Goal: Task Accomplishment & Management: Use online tool/utility

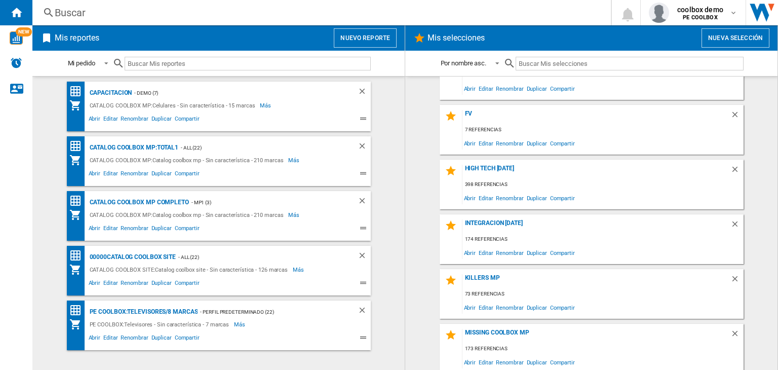
scroll to position [3096, 0]
click at [523, 219] on div "skus no visibles [DATE]" at bounding box center [597, 226] width 268 height 14
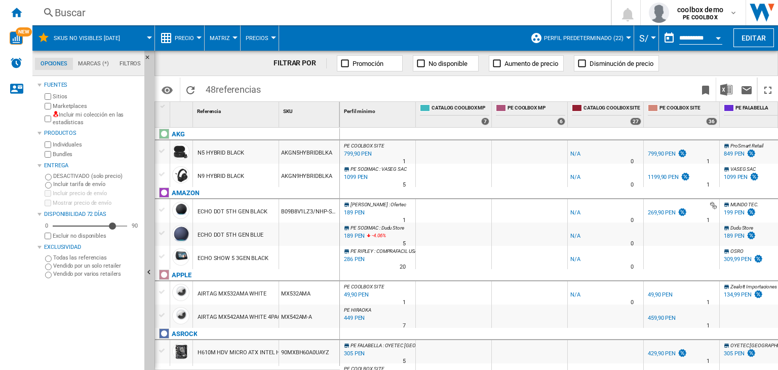
click at [96, 120] on label "Incluir mi colección en las estadísticas" at bounding box center [97, 119] width 88 height 16
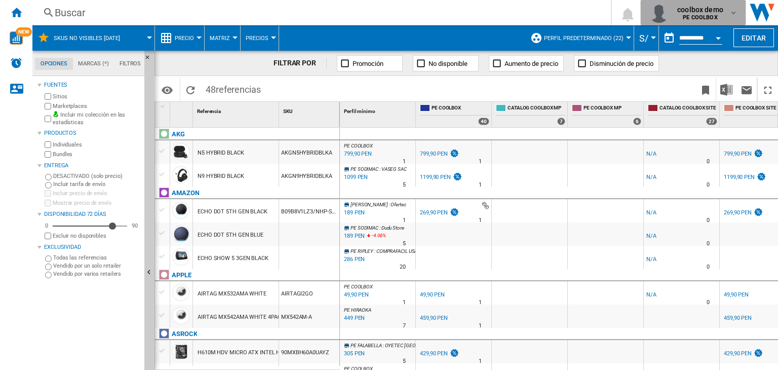
click at [702, 13] on span "coolbox demo" at bounding box center [701, 10] width 46 height 10
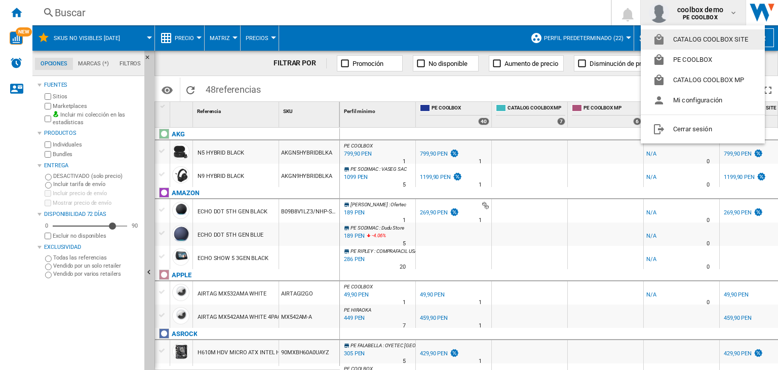
click at [710, 41] on button "CATALOG COOLBOX SITE" at bounding box center [703, 39] width 124 height 20
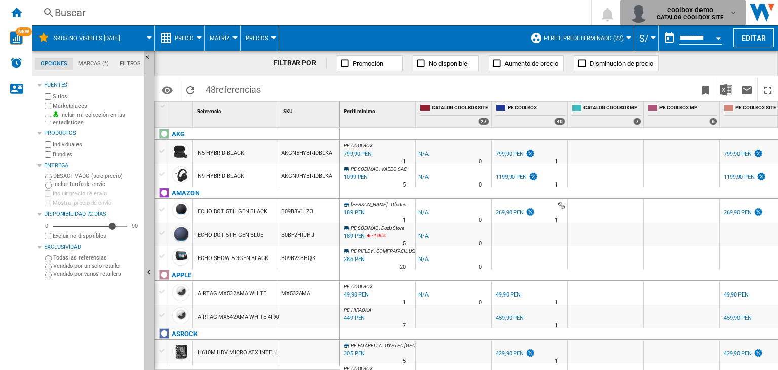
click at [705, 11] on span "coolbox demo" at bounding box center [690, 10] width 66 height 10
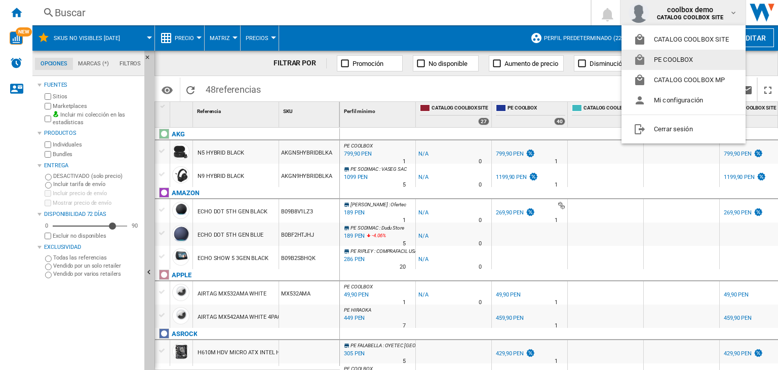
click at [681, 59] on button "PE COOLBOX" at bounding box center [684, 60] width 124 height 20
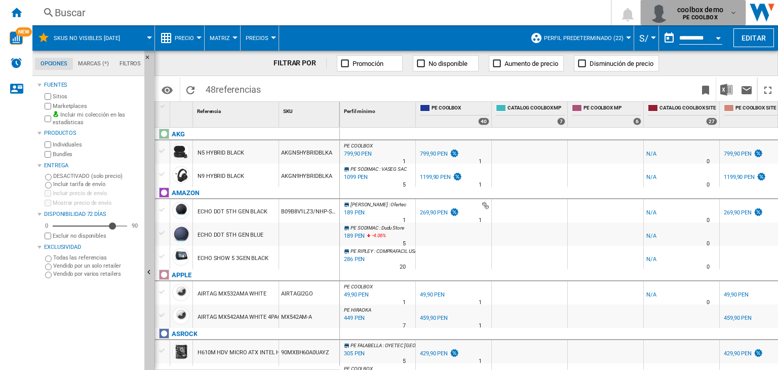
click at [716, 15] on b "PE COOLBOX" at bounding box center [700, 17] width 34 height 7
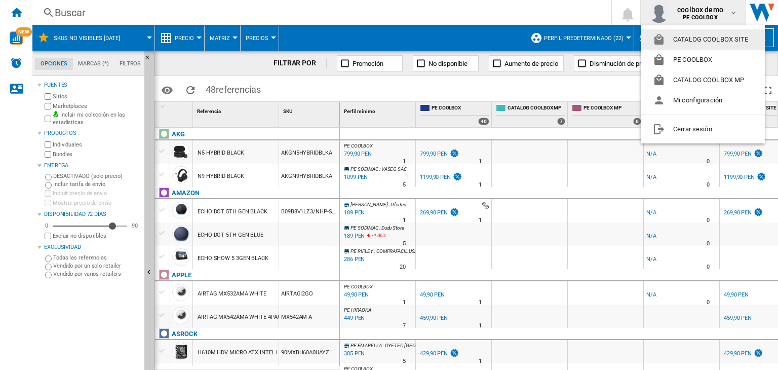
click at [576, 77] on md-backdrop at bounding box center [389, 185] width 778 height 370
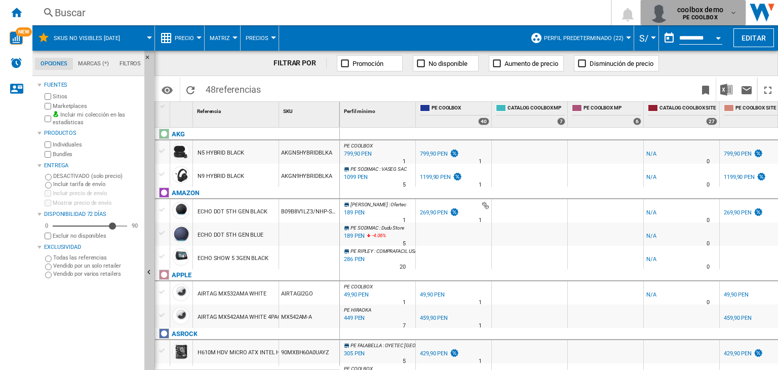
click at [724, 13] on div "coolbox demo PE COOLBOX" at bounding box center [701, 13] width 56 height 16
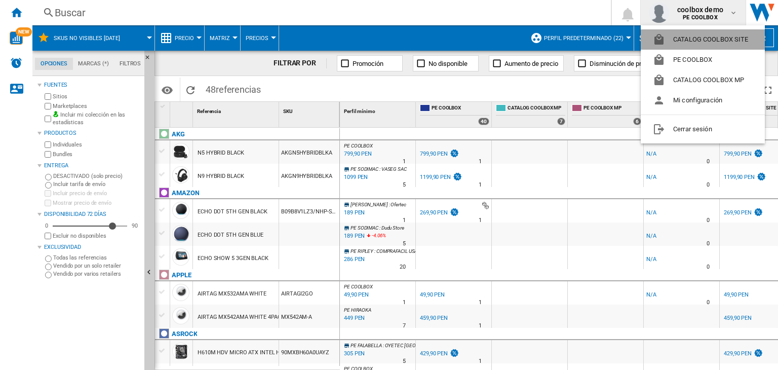
click at [706, 43] on button "CATALOG COOLBOX SITE" at bounding box center [703, 39] width 124 height 20
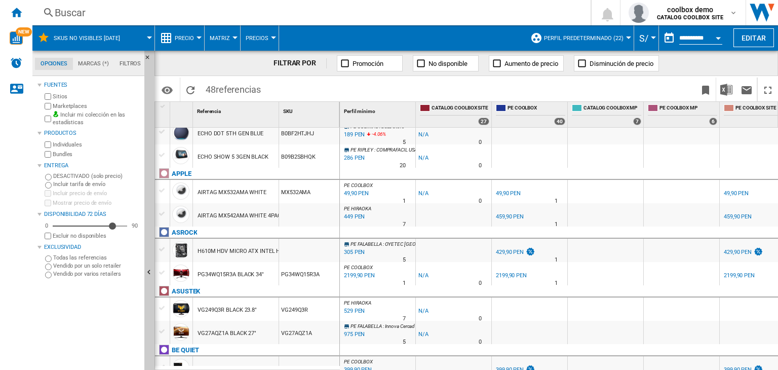
scroll to position [152, 0]
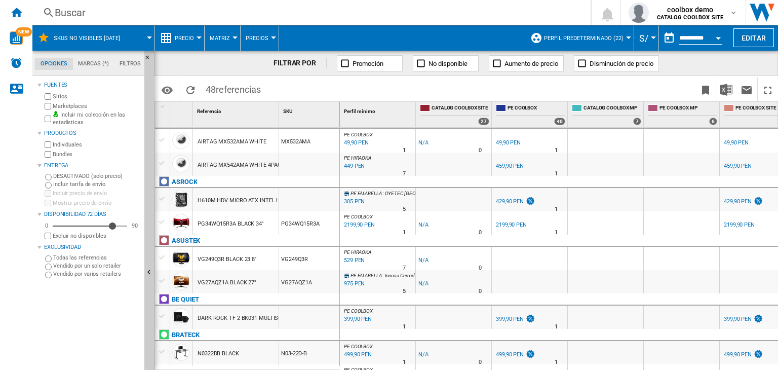
click at [250, 163] on div "AIRTAG MX542AMA WHITE 4PACK" at bounding box center [241, 165] width 87 height 23
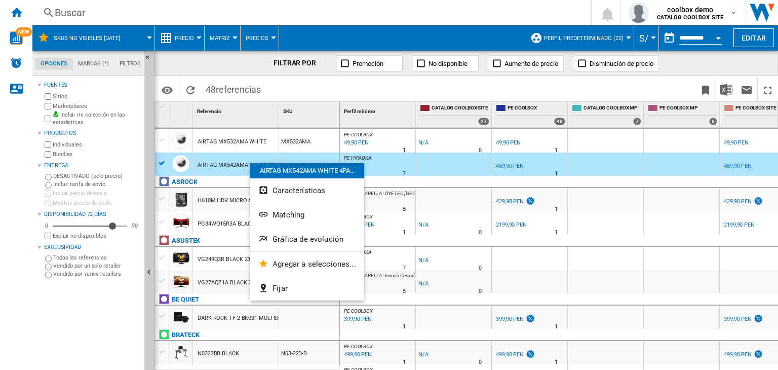
drag, startPoint x: 255, startPoint y: 165, endPoint x: 244, endPoint y: 167, distance: 11.8
click at [244, 167] on div at bounding box center [389, 185] width 778 height 370
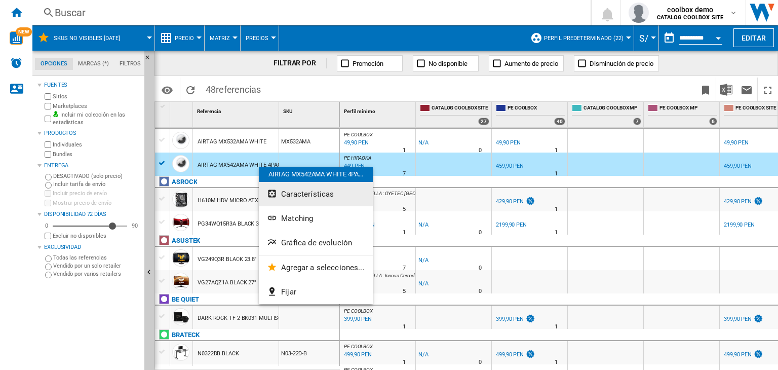
click at [281, 189] on button "Características" at bounding box center [316, 194] width 114 height 24
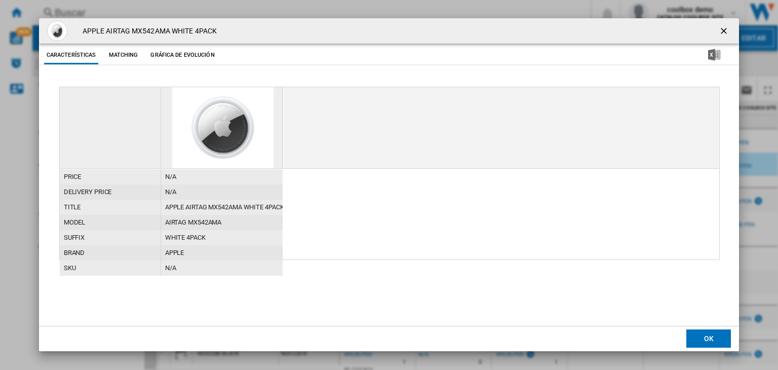
click at [179, 35] on h4 "APPLE AIRTAG MX542AMA WHITE 4PACK" at bounding box center [147, 31] width 139 height 10
click at [180, 34] on h4 "APPLE AIRTAG MX542AMA WHITE 4PACK" at bounding box center [147, 31] width 139 height 10
copy div "APPLE AIRTAG MX542AMA WHITE 4PACK Características Matching Gráfica de evolución"
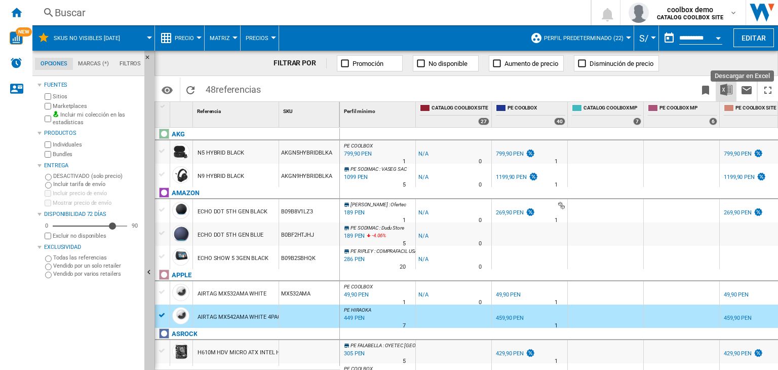
click at [724, 87] on img "Descargar en Excel" at bounding box center [727, 90] width 12 height 12
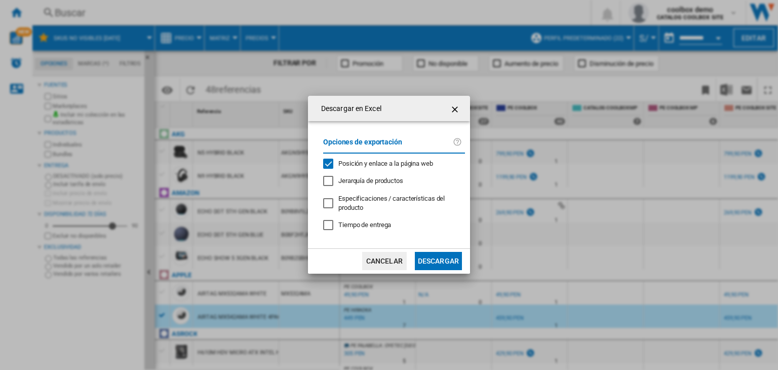
click at [458, 108] on ng-md-icon "getI18NText('BUTTONS.CLOSE_DIALOG')" at bounding box center [456, 109] width 12 height 12
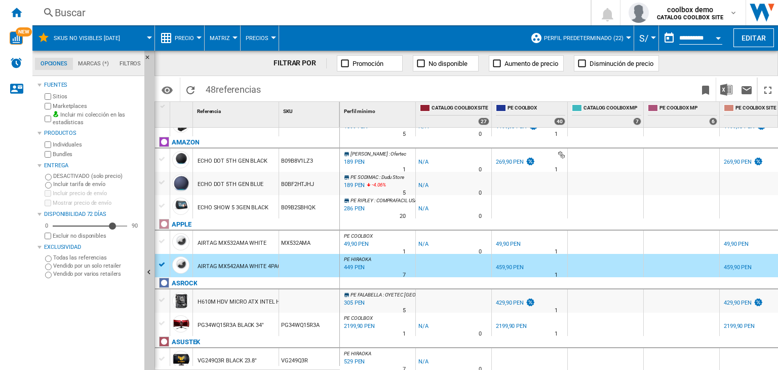
scroll to position [101, 0]
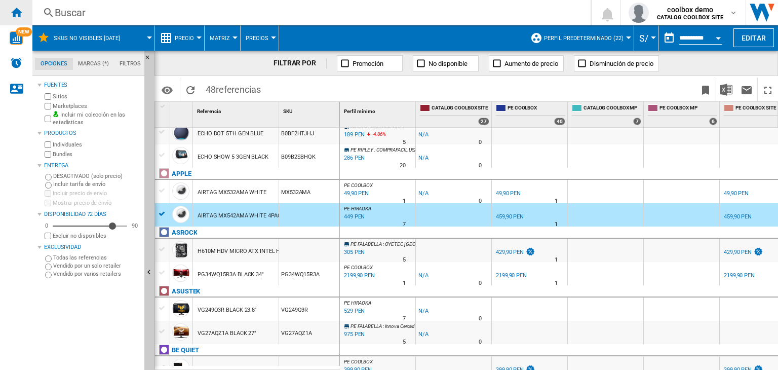
click at [8, 16] on div "Inicio" at bounding box center [16, 12] width 32 height 25
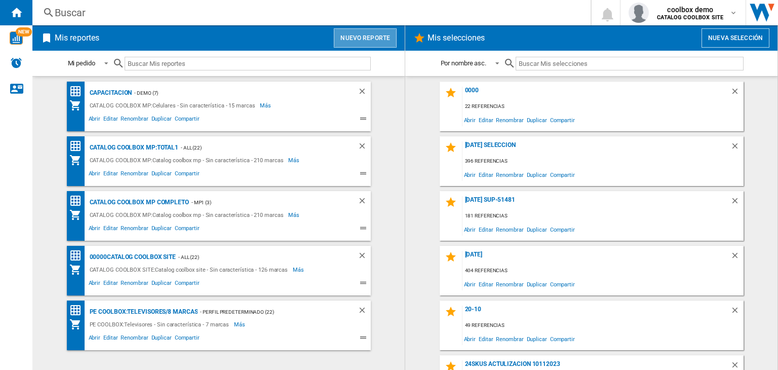
click at [369, 43] on button "Nuevo reporte" at bounding box center [365, 37] width 63 height 19
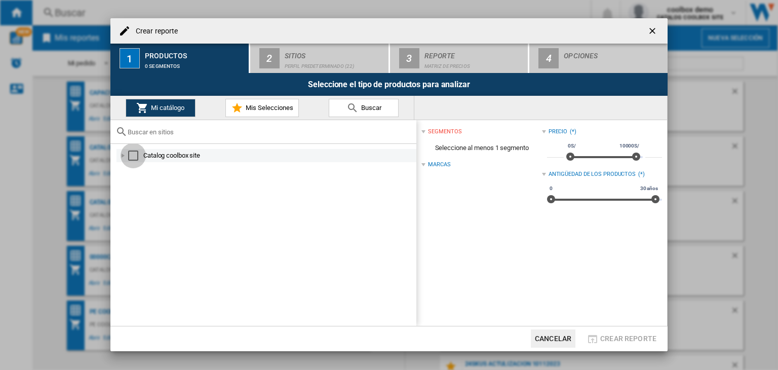
click at [135, 155] on div "Select" at bounding box center [133, 156] width 10 height 10
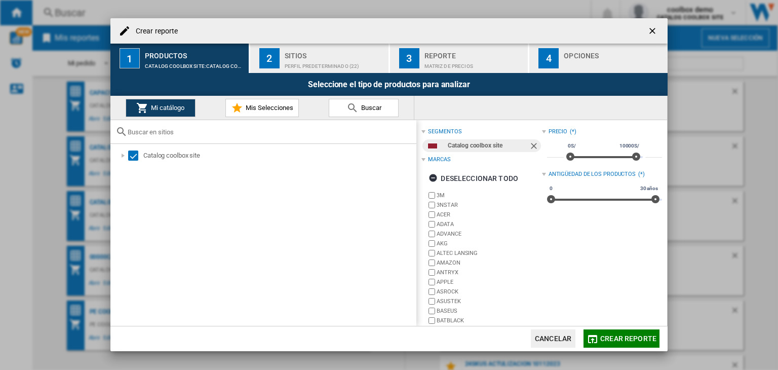
click at [625, 337] on span "Crear reporte" at bounding box center [629, 338] width 56 height 8
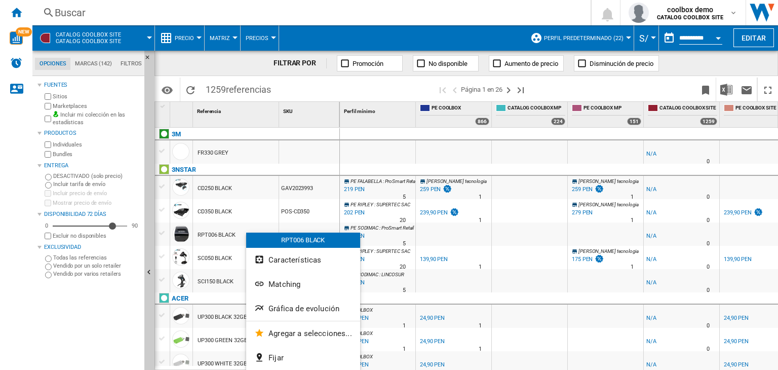
click at [236, 234] on div at bounding box center [389, 185] width 778 height 370
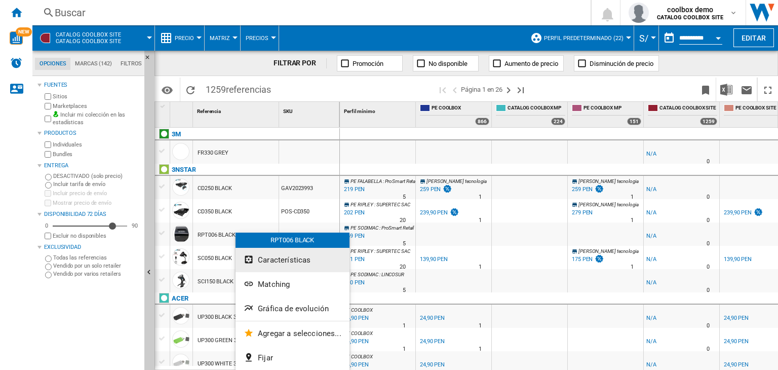
click at [270, 266] on button "Características" at bounding box center [293, 260] width 114 height 24
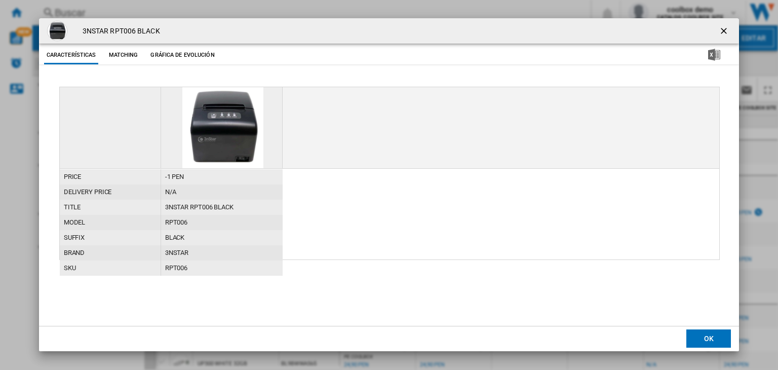
click at [129, 33] on h4 "3NSTAR RPT006 BLACK" at bounding box center [119, 31] width 83 height 10
click at [129, 32] on h4 "3NSTAR RPT006 BLACK" at bounding box center [119, 31] width 83 height 10
copy div "3NSTAR RPT006 BLACK Características Matching Gráfica de evolución"
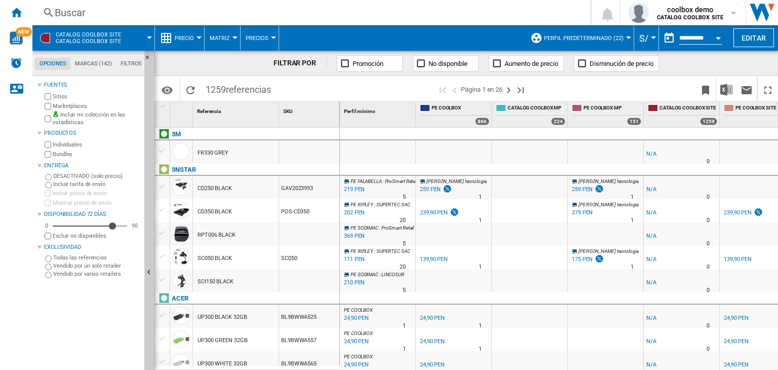
click at [122, 44] on button "CATALOG COOLBOX SITE Catalog coolbox site" at bounding box center [94, 37] width 76 height 25
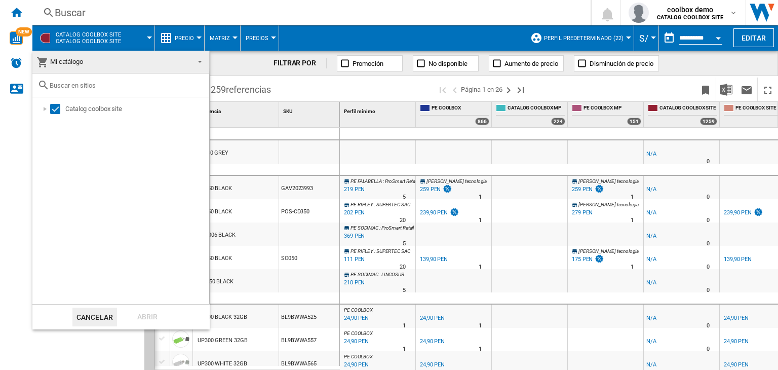
click at [0, 224] on md-backdrop at bounding box center [389, 185] width 778 height 370
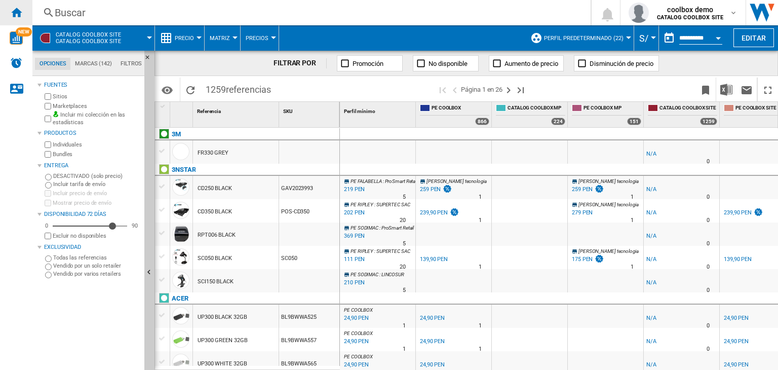
click at [14, 13] on ng-md-icon "Inicio" at bounding box center [16, 12] width 12 height 12
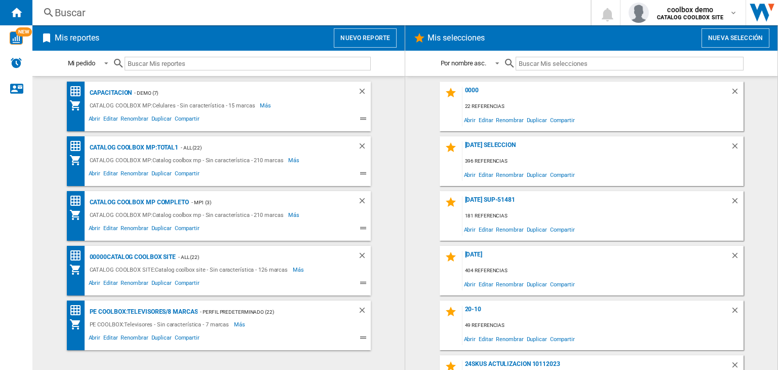
click at [366, 40] on button "Nuevo reporte" at bounding box center [365, 37] width 63 height 19
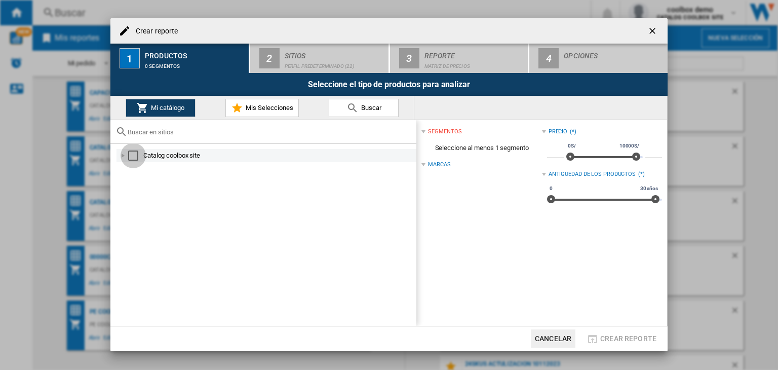
click at [132, 154] on div "Select" at bounding box center [133, 156] width 10 height 10
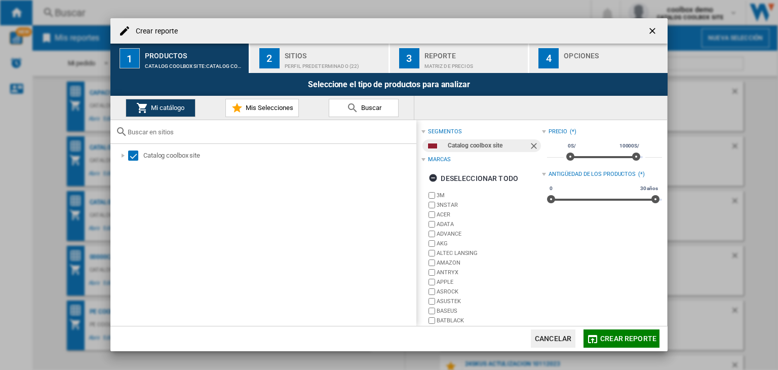
click at [593, 342] on md-icon "Crear reporte ..." at bounding box center [593, 339] width 12 height 12
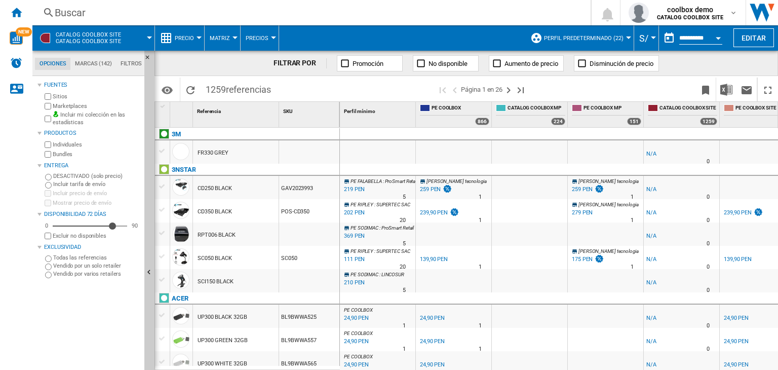
click at [304, 232] on div at bounding box center [309, 233] width 60 height 23
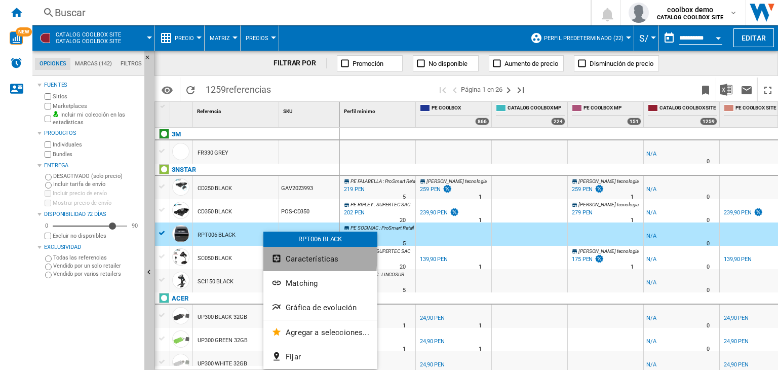
click at [290, 257] on span "Características" at bounding box center [312, 258] width 53 height 9
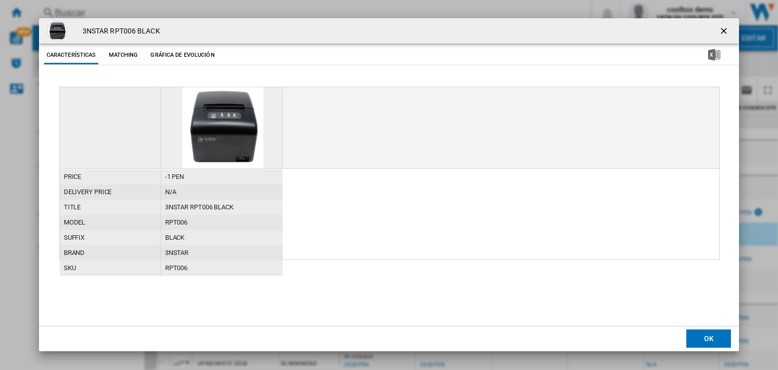
click at [135, 33] on h4 "3NSTAR RPT006 BLACK" at bounding box center [119, 31] width 83 height 10
copy div "3NSTAR RPT006 BLACK Características Matching Gráfica de evolución"
click at [0, 208] on div "3NSTAR RPT006 BLACK Características Matching Gráfica de evolución price -1 PEN …" at bounding box center [389, 184] width 778 height 369
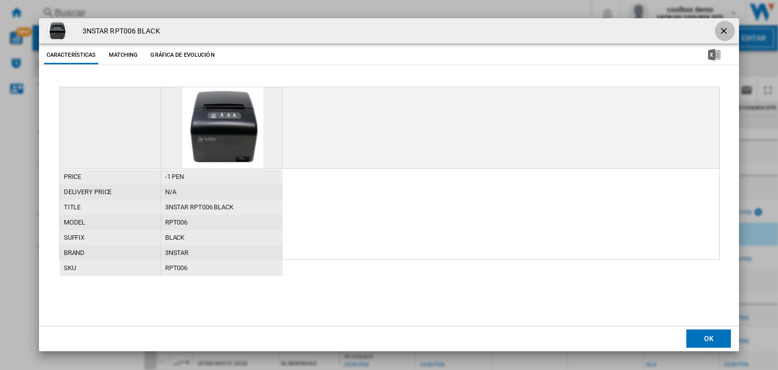
click at [724, 29] on ng-md-icon "getI18NText('BUTTONS.CLOSE_DIALOG')" at bounding box center [725, 32] width 12 height 12
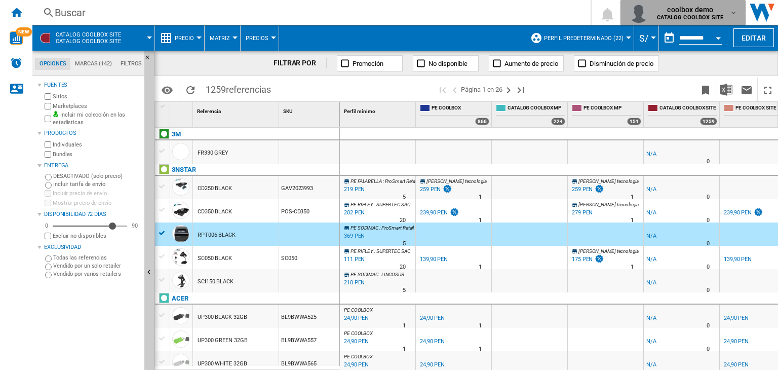
click at [689, 10] on span "coolbox demo" at bounding box center [690, 10] width 66 height 10
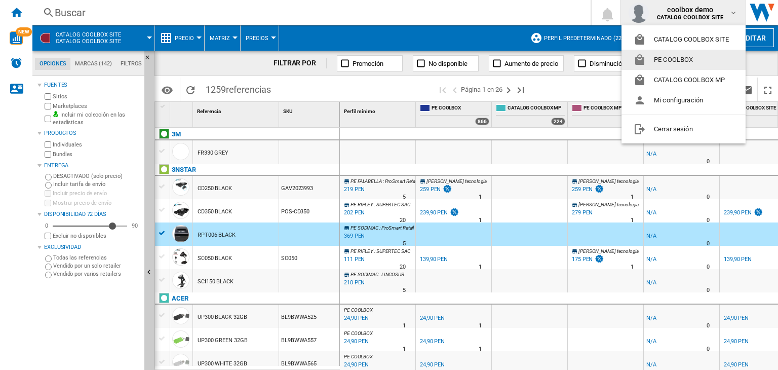
click at [677, 61] on button "PE COOLBOX" at bounding box center [684, 60] width 124 height 20
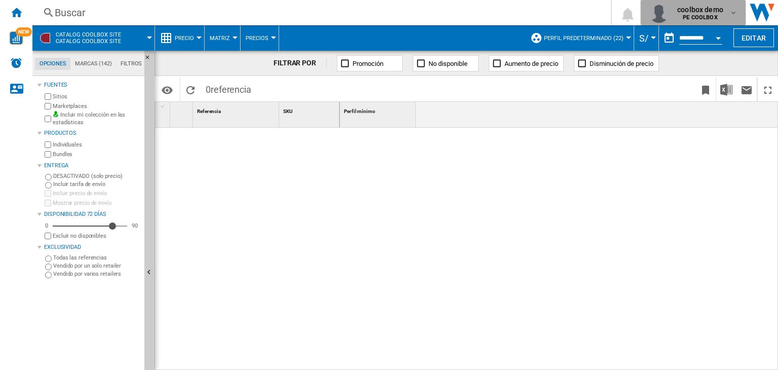
click at [696, 12] on span "coolbox demo" at bounding box center [701, 10] width 46 height 10
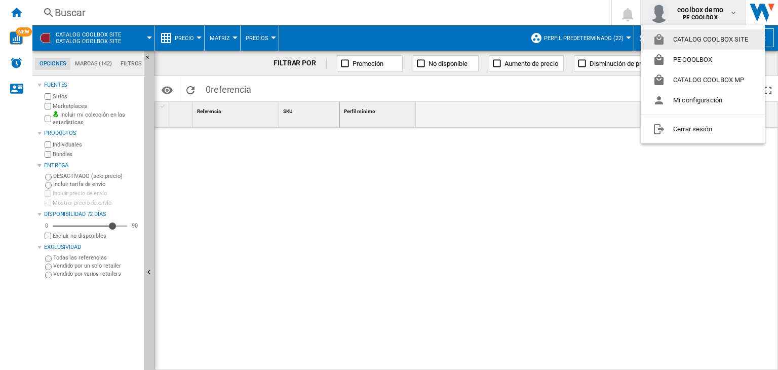
click at [689, 38] on button "CATALOG COOLBOX SITE" at bounding box center [703, 39] width 124 height 20
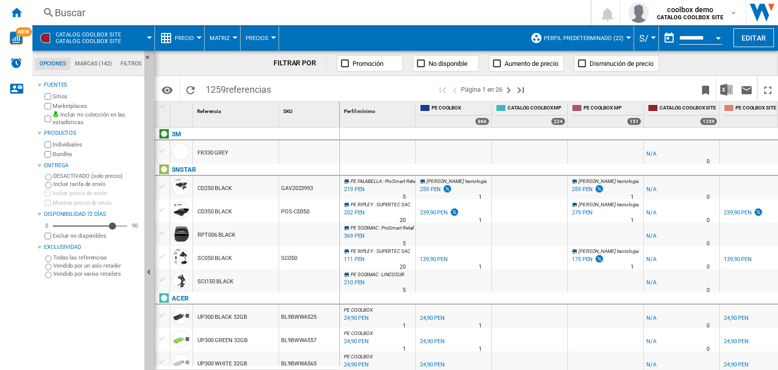
click at [607, 46] on button "Perfil predeterminado (22)" at bounding box center [586, 37] width 85 height 25
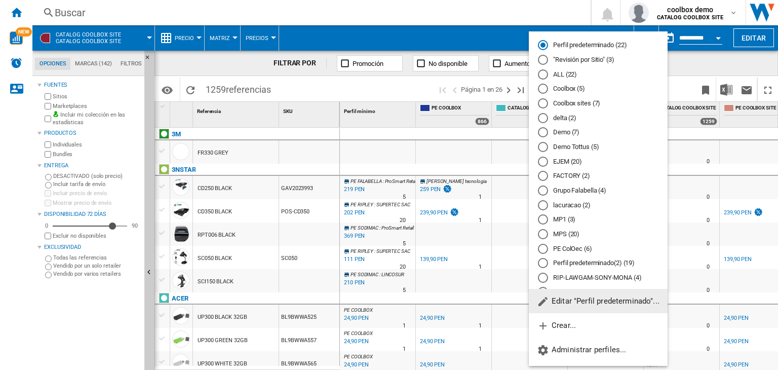
click at [617, 300] on span "Editar "Perfil predeterminado"..." at bounding box center [598, 300] width 123 height 9
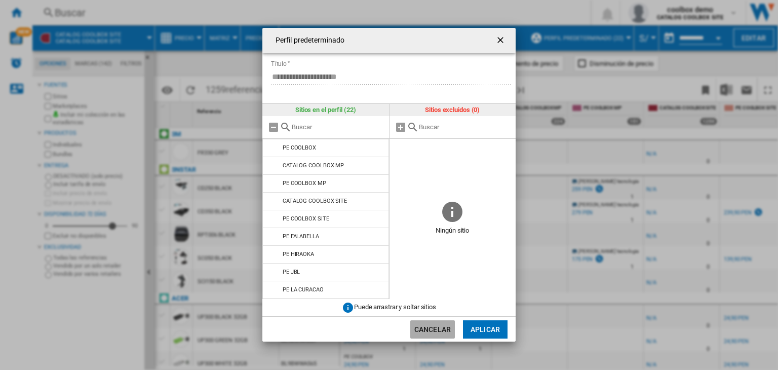
click at [444, 321] on button "Cancelar" at bounding box center [432, 329] width 45 height 18
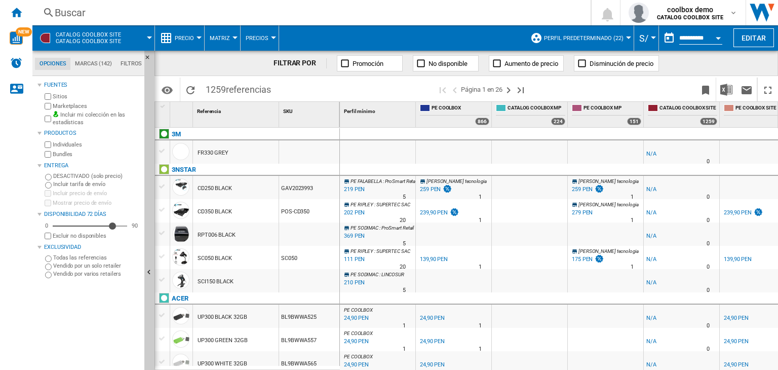
click at [52, 297] on div "[PERSON_NAME] Sitios Marketplaces Incluir mi colección en las estadísticas Prod…" at bounding box center [89, 224] width 103 height 291
click at [27, 14] on div "Inicio" at bounding box center [16, 12] width 32 height 25
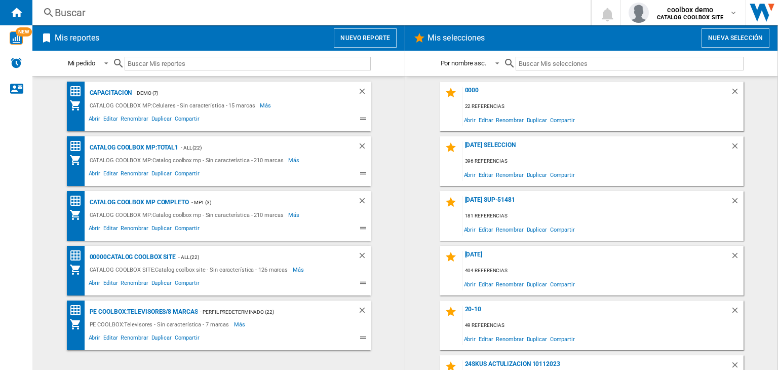
click at [343, 41] on button "Nuevo reporte" at bounding box center [365, 37] width 63 height 19
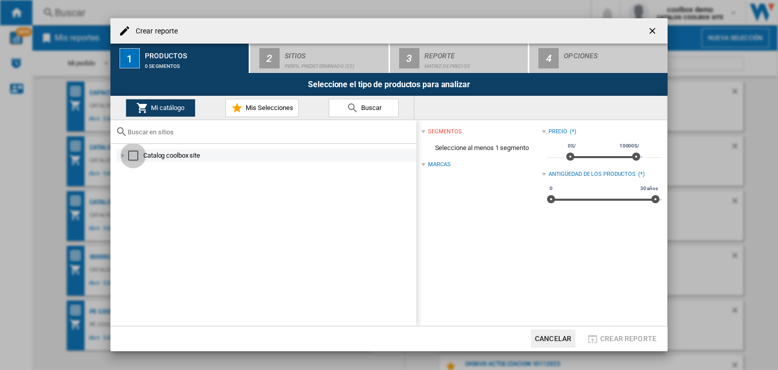
click at [132, 158] on div "Select" at bounding box center [133, 156] width 10 height 10
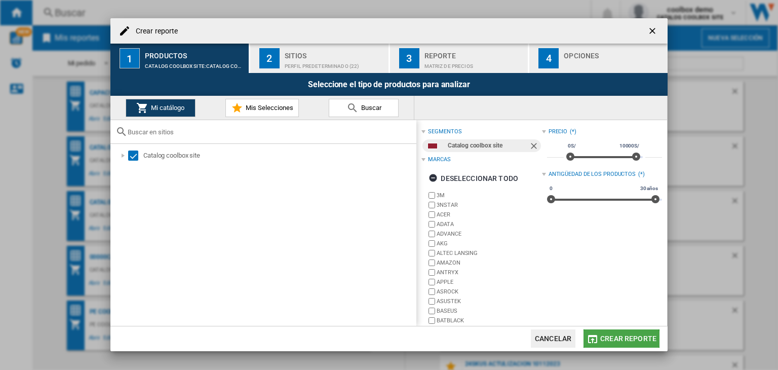
click at [606, 341] on span "Crear reporte" at bounding box center [629, 338] width 56 height 8
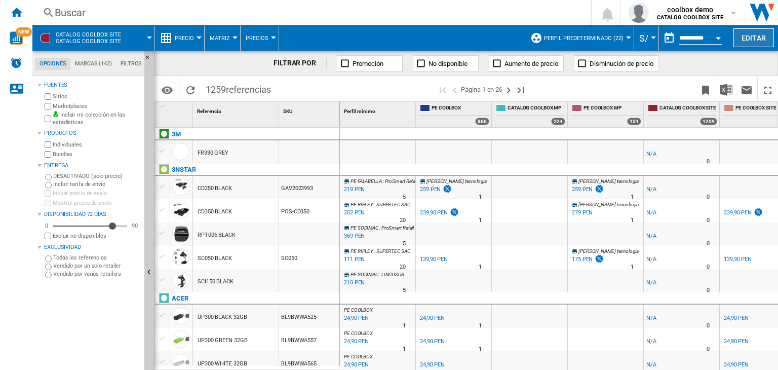
click at [759, 32] on button "Editar" at bounding box center [754, 37] width 41 height 19
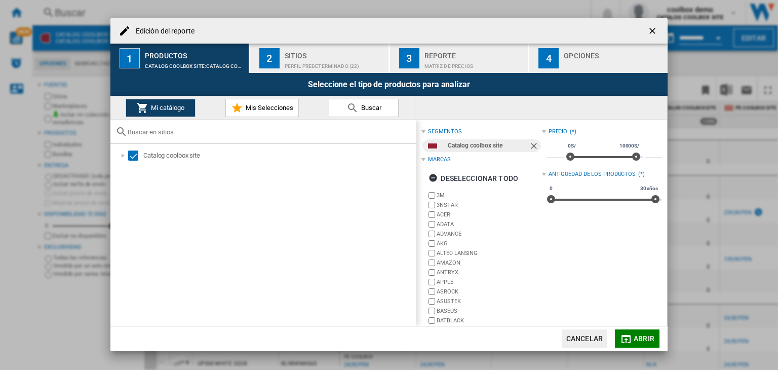
click at [491, 68] on div "Matriz de precios" at bounding box center [475, 63] width 100 height 11
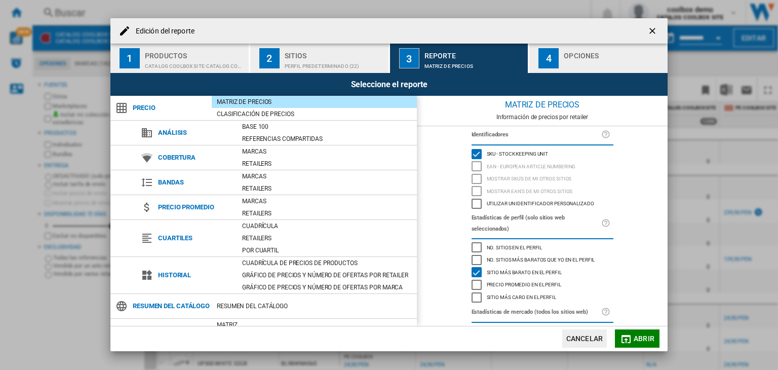
click at [649, 33] on ng-md-icon "getI18NText('BUTTONS.CLOSE_DIALOG')" at bounding box center [654, 32] width 12 height 12
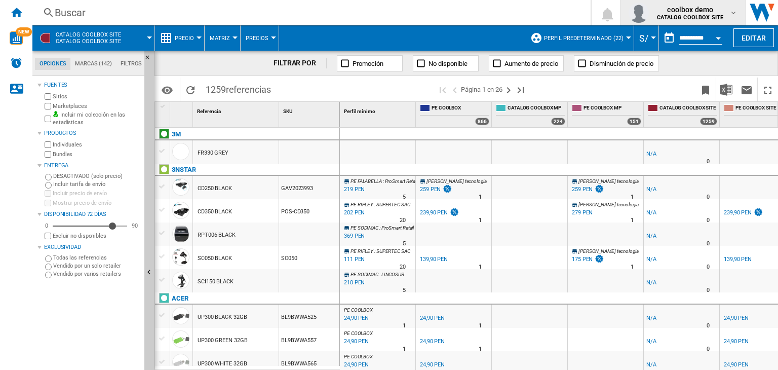
click at [691, 17] on b "CATALOG COOLBOX SITE" at bounding box center [690, 17] width 66 height 7
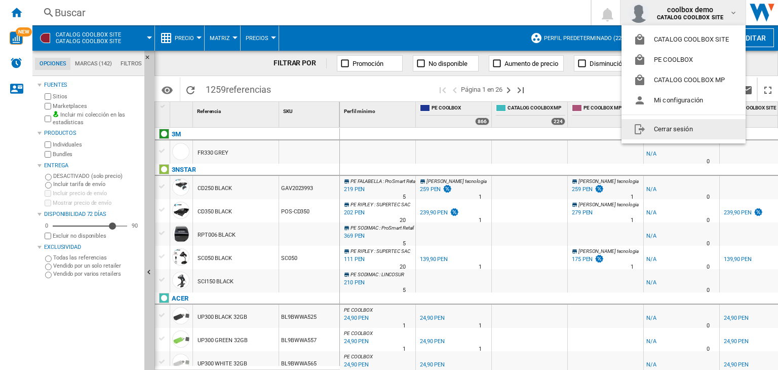
click at [664, 127] on button "Cerrar sesión" at bounding box center [684, 129] width 124 height 20
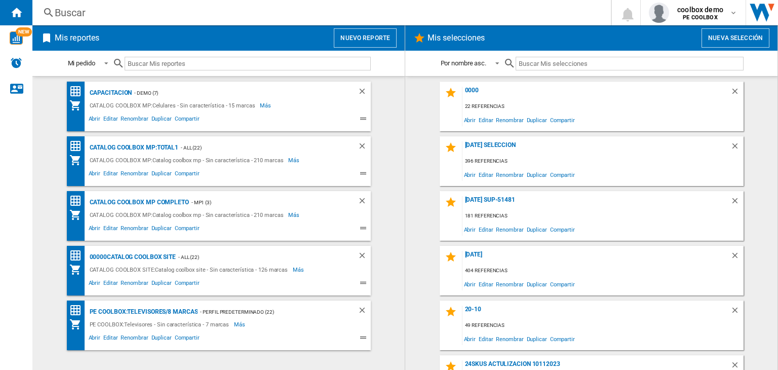
click at [367, 45] on button "Nuevo reporte" at bounding box center [365, 37] width 63 height 19
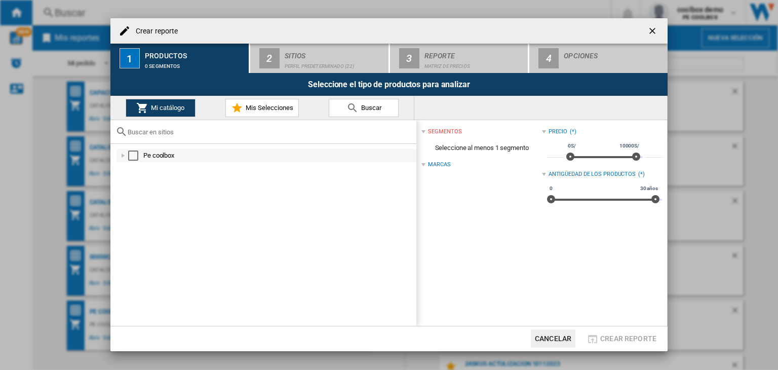
click at [134, 159] on div "Select" at bounding box center [133, 156] width 10 height 10
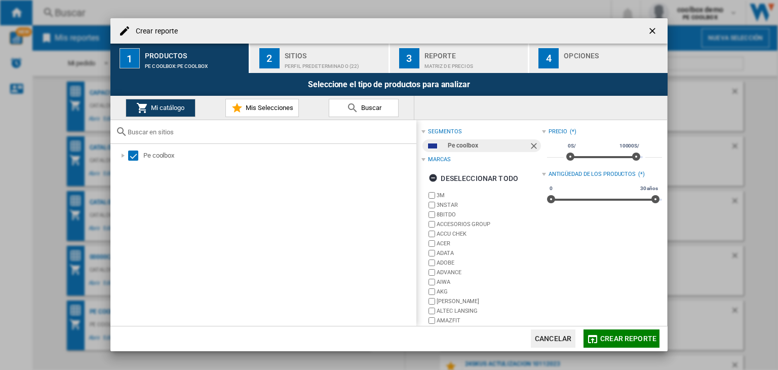
click at [612, 341] on span "Crear reporte" at bounding box center [629, 338] width 56 height 8
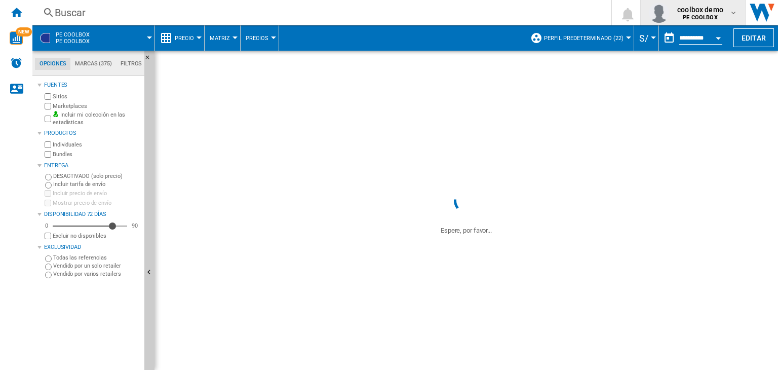
click at [705, 14] on b "PE COOLBOX" at bounding box center [700, 17] width 34 height 7
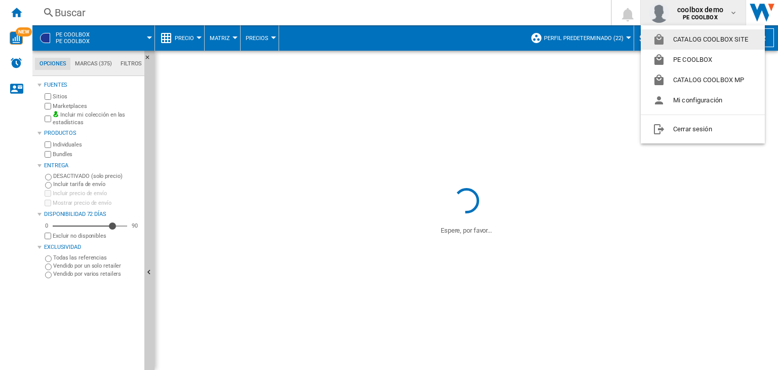
click at [700, 45] on button "CATALOG COOLBOX SITE" at bounding box center [703, 39] width 124 height 20
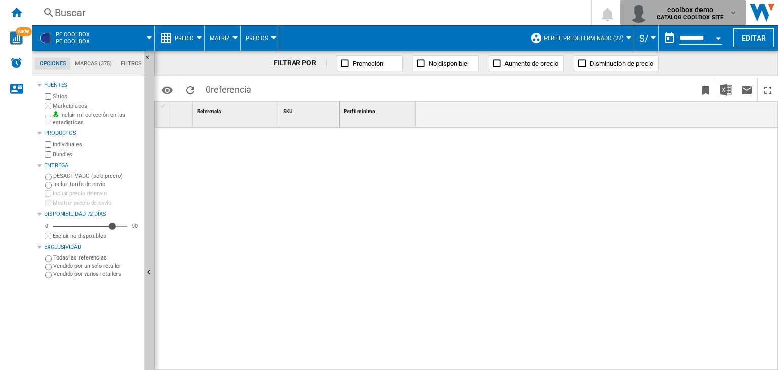
click at [697, 13] on span "coolbox demo" at bounding box center [690, 10] width 66 height 10
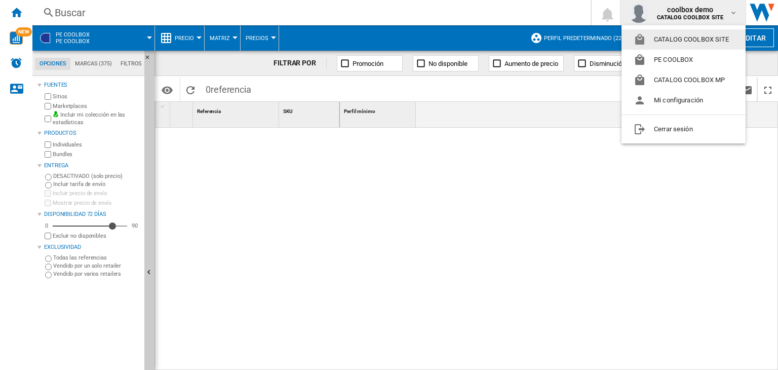
click at [697, 36] on button "CATALOG COOLBOX SITE" at bounding box center [684, 39] width 124 height 20
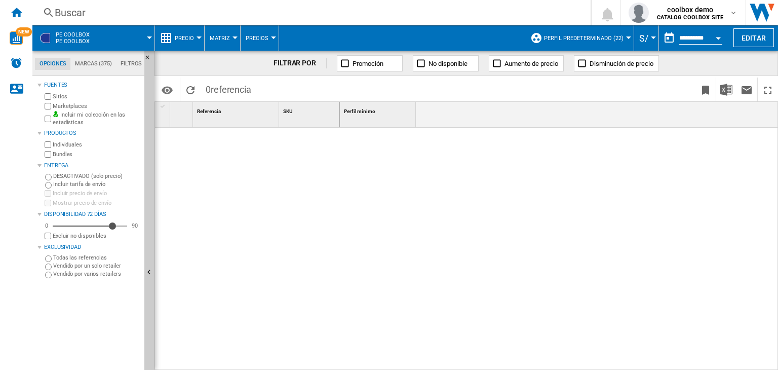
click at [255, 196] on div at bounding box center [247, 247] width 185 height 238
click at [9, 20] on div "Inicio" at bounding box center [16, 12] width 32 height 25
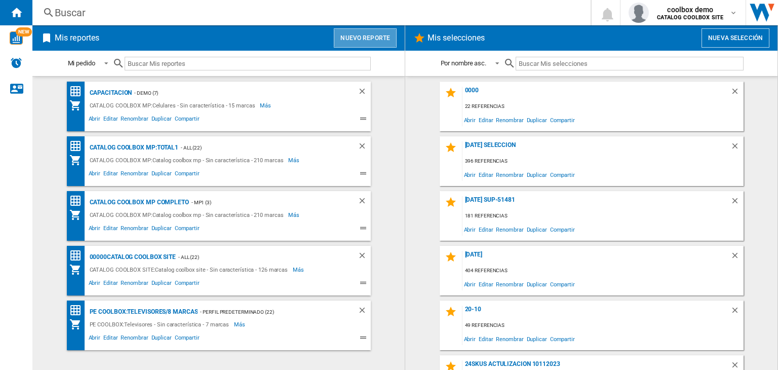
click at [393, 39] on button "Nuevo reporte" at bounding box center [365, 37] width 63 height 19
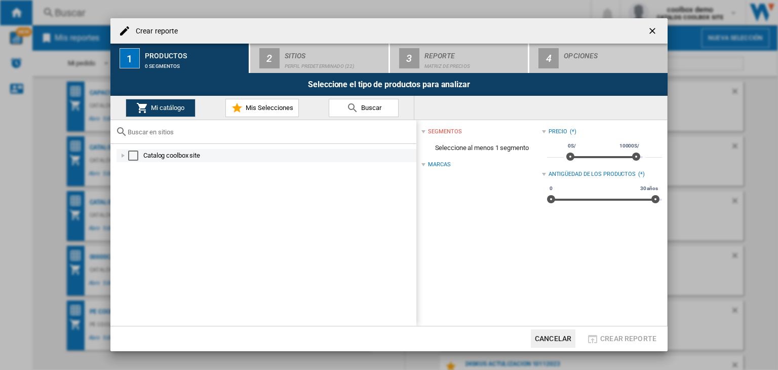
click at [129, 157] on div "Select" at bounding box center [133, 156] width 10 height 10
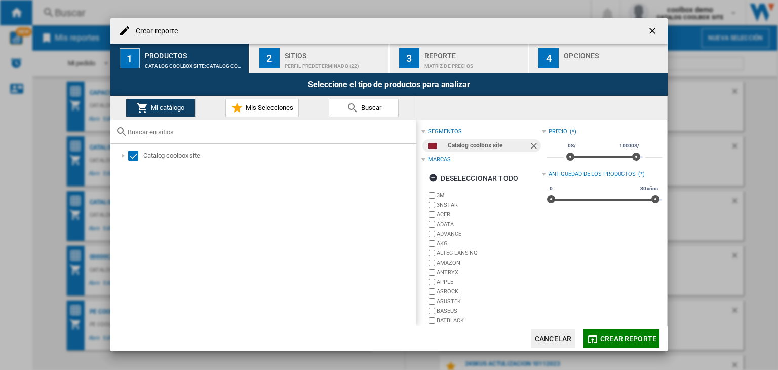
click at [602, 338] on span "Crear reporte" at bounding box center [629, 338] width 56 height 8
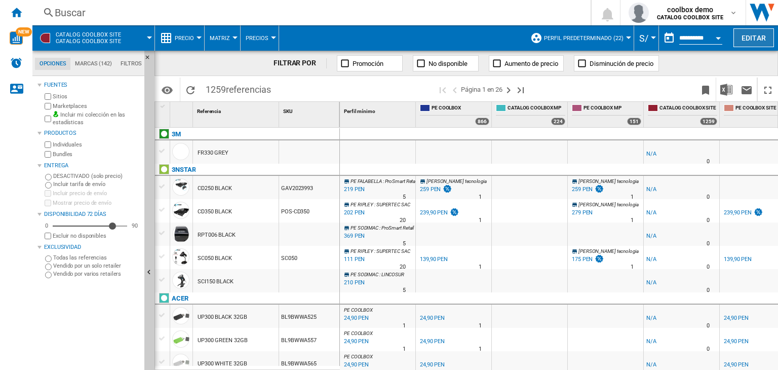
click at [748, 35] on button "Editar" at bounding box center [754, 37] width 41 height 19
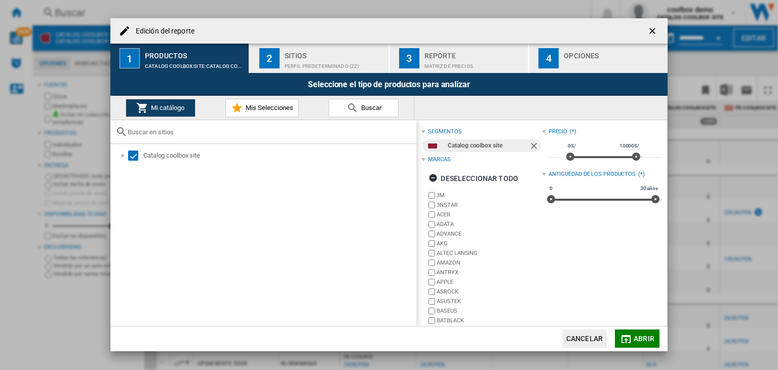
click at [478, 58] on div "Reporte" at bounding box center [475, 53] width 100 height 11
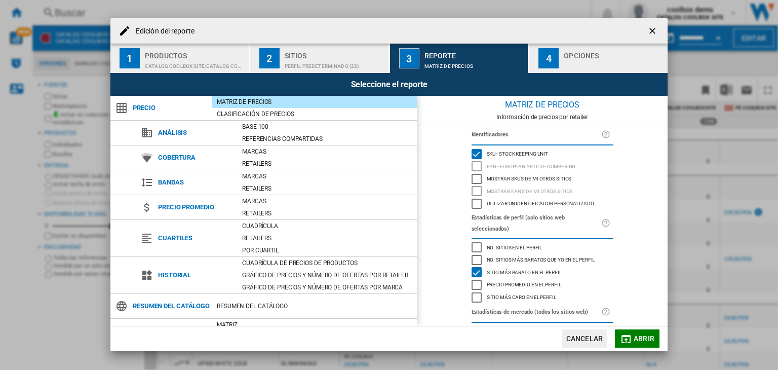
click at [533, 178] on span "Mostrar SKU'S de mi otros sitios" at bounding box center [529, 177] width 85 height 7
click at [647, 342] on span "Abrir" at bounding box center [644, 338] width 21 height 8
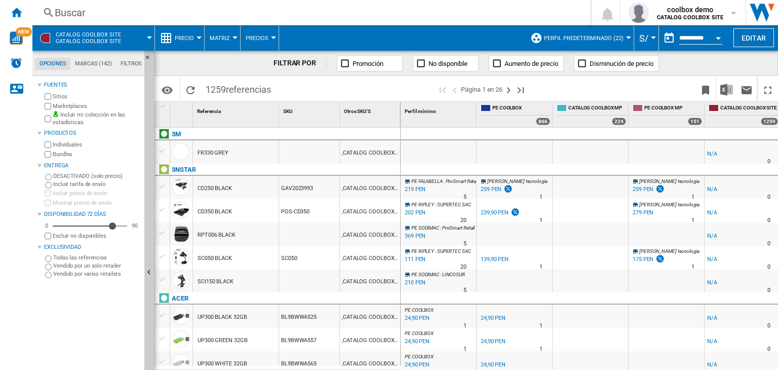
drag, startPoint x: 399, startPoint y: 112, endPoint x: 433, endPoint y: 115, distance: 33.6
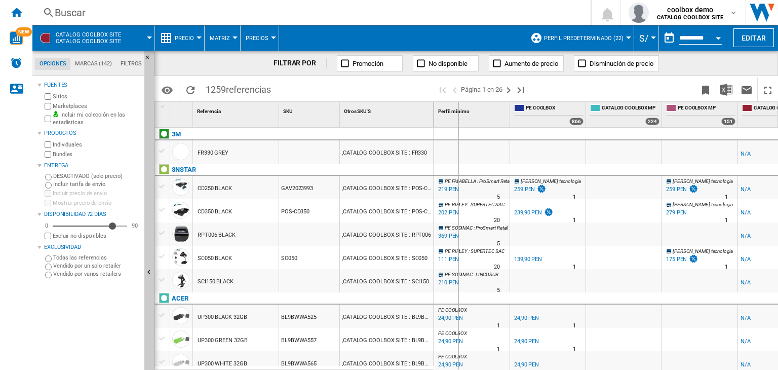
drag, startPoint x: 432, startPoint y: 117, endPoint x: 462, endPoint y: 117, distance: 30.4
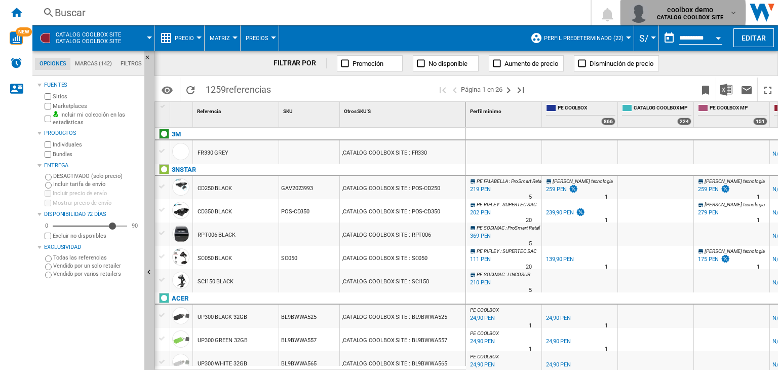
click at [674, 13] on span "coolbox demo" at bounding box center [690, 10] width 66 height 10
